Goal: Find specific page/section: Find specific page/section

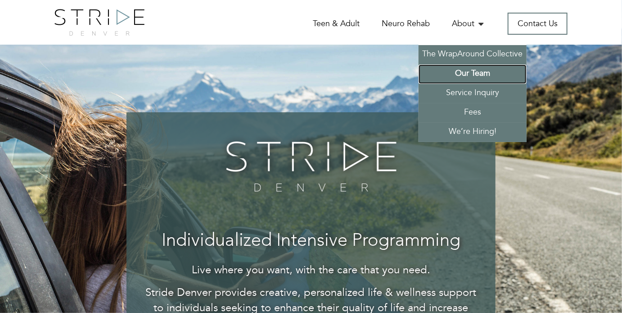
click at [481, 73] on link "Our Team" at bounding box center [473, 73] width 108 height 19
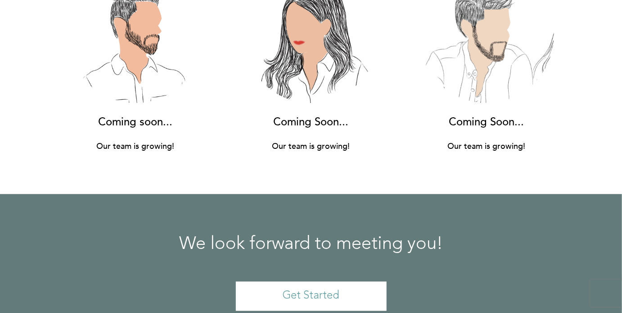
scroll to position [7177, 0]
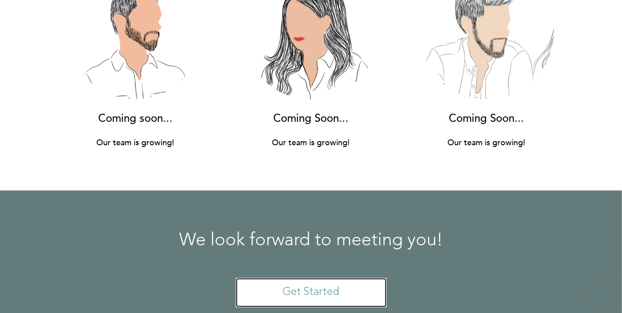
click at [314, 277] on link "Get Started" at bounding box center [311, 291] width 151 height 29
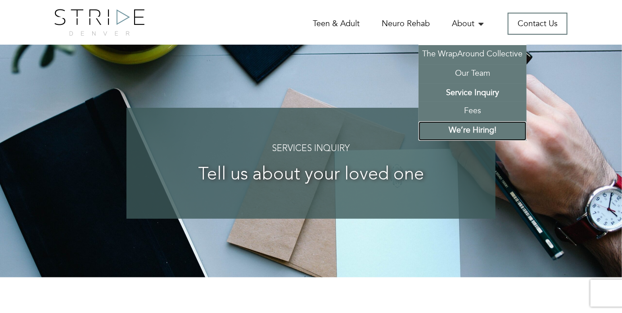
click at [485, 134] on link "We’re Hiring!" at bounding box center [473, 130] width 108 height 19
